Goal: Information Seeking & Learning: Find specific fact

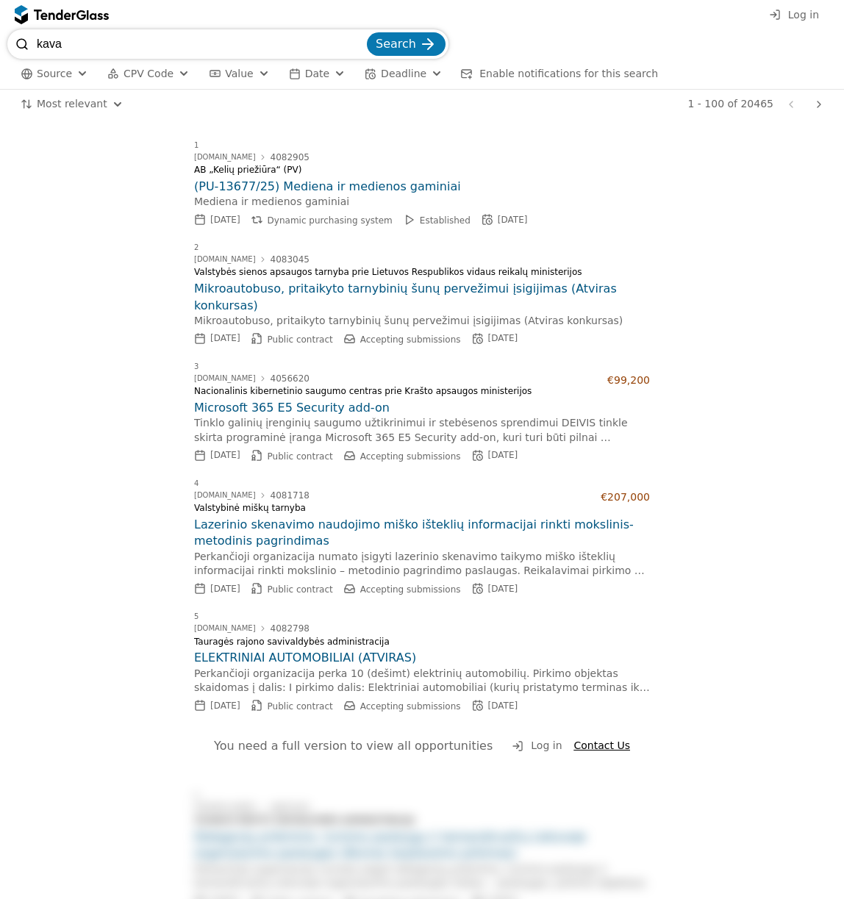
type input "kava"
click at [367, 32] on button "Search" at bounding box center [406, 44] width 79 height 24
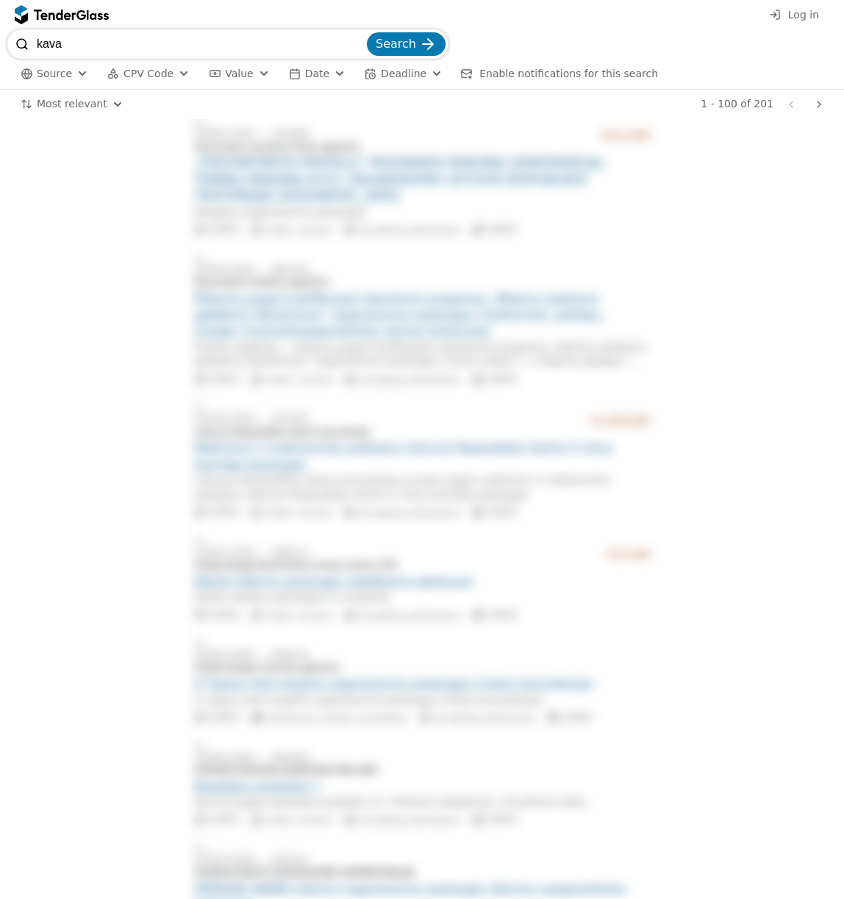
scroll to position [662, 0]
